Goal: Download file/media

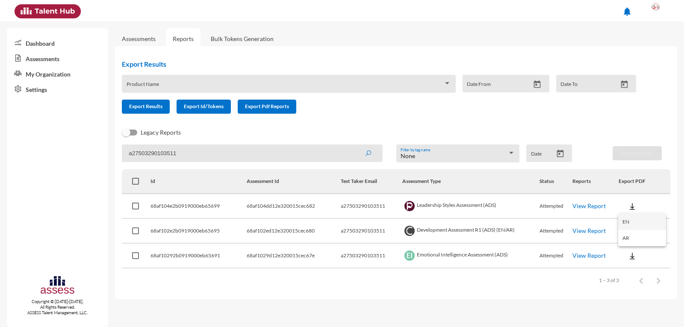
click at [638, 226] on button "EN" at bounding box center [642, 222] width 48 height 16
click at [633, 235] on img at bounding box center [632, 231] width 9 height 9
click at [645, 249] on button "OCM / EN" at bounding box center [651, 247] width 66 height 16
click at [631, 233] on img at bounding box center [632, 231] width 9 height 9
click at [650, 277] on button "Personality / EN" at bounding box center [651, 279] width 66 height 16
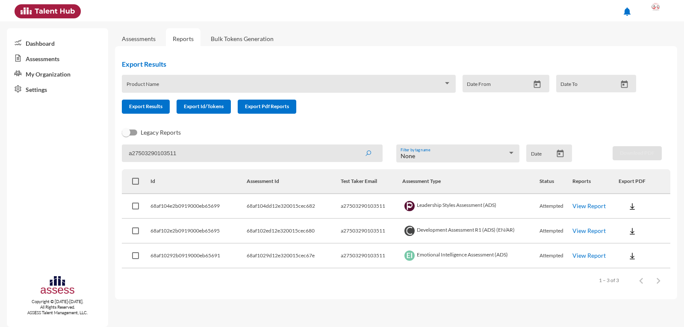
click at [630, 256] on img at bounding box center [632, 256] width 9 height 9
click at [645, 269] on button "EN" at bounding box center [642, 271] width 48 height 16
click at [592, 231] on link "View Report" at bounding box center [588, 230] width 33 height 7
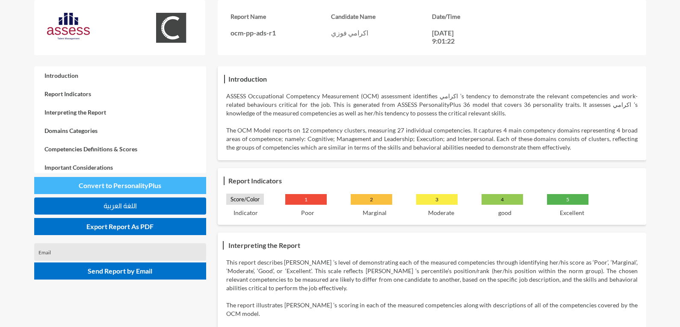
click at [127, 182] on span "Convert to PersonalityPlus" at bounding box center [120, 185] width 83 height 8
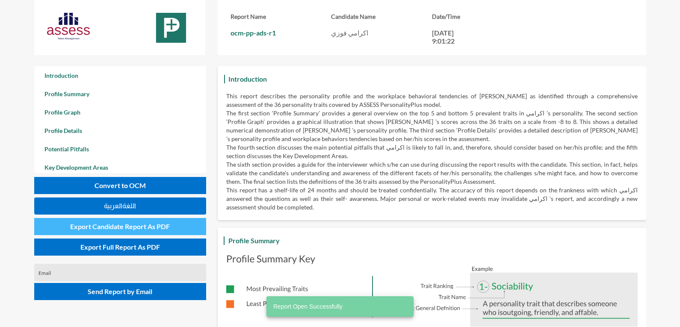
scroll to position [327, 680]
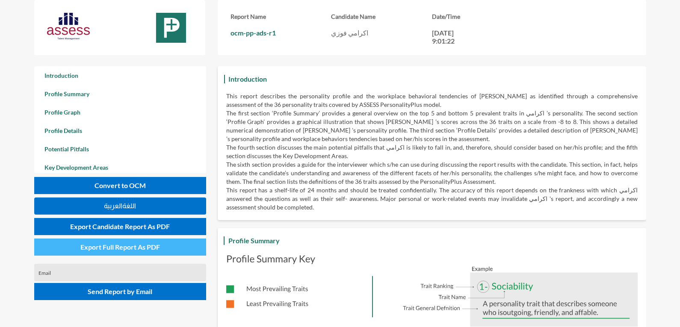
click at [151, 249] on span "Export Full Report As PDF" at bounding box center [120, 247] width 80 height 8
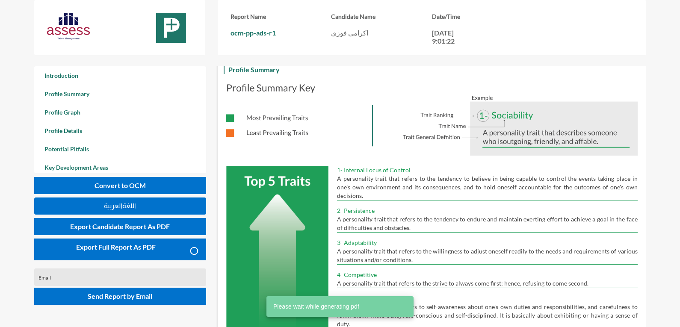
scroll to position [214, 0]
